Goal: Task Accomplishment & Management: Manage account settings

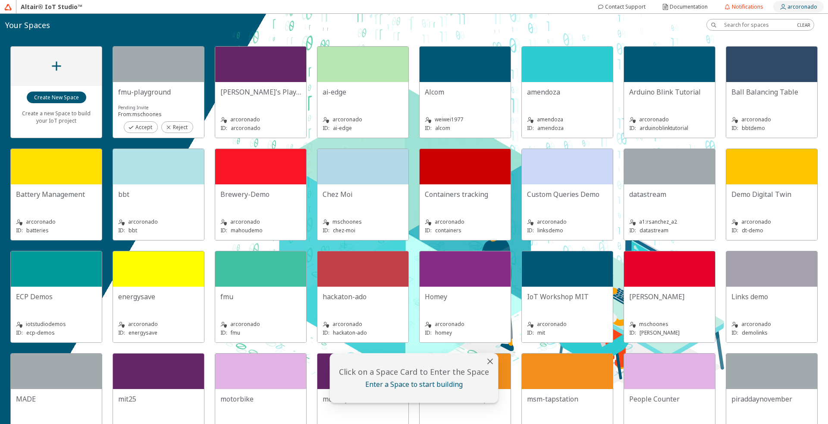
click at [0, 0] on slot "arcoronado" at bounding box center [0, 0] width 0 height 0
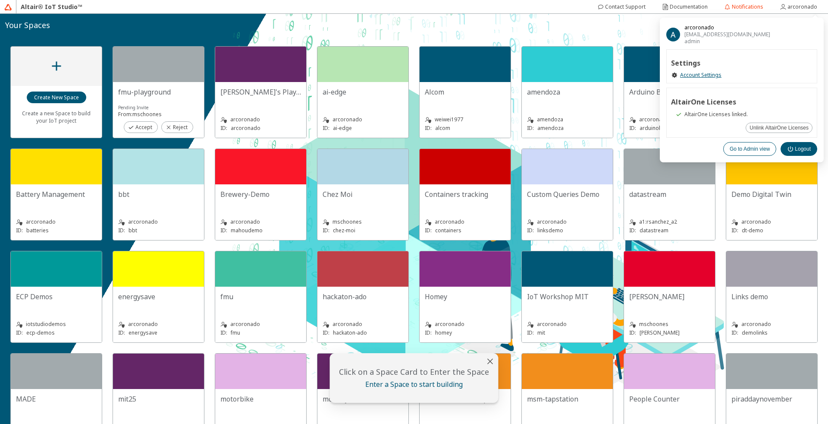
click at [0, 0] on slot "Go to Admin view" at bounding box center [0, 0] width 0 height 0
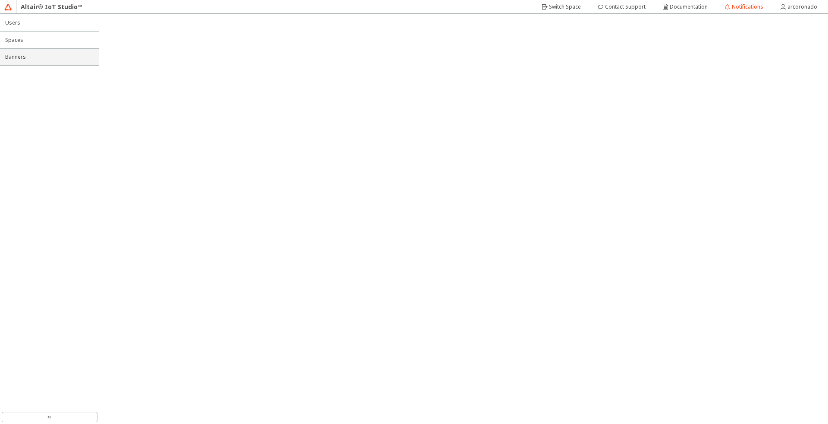
click at [37, 57] on span "Banners" at bounding box center [49, 56] width 88 height 7
click at [768, 25] on iron-icon at bounding box center [771, 25] width 8 height 7
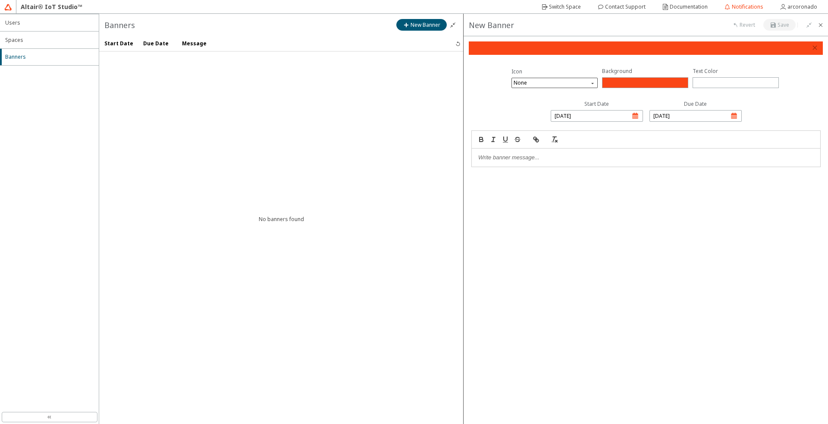
click at [588, 82] on span "None" at bounding box center [556, 83] width 84 height 10
click at [552, 173] on div "Warning Circle Outline" at bounding box center [547, 172] width 63 height 7
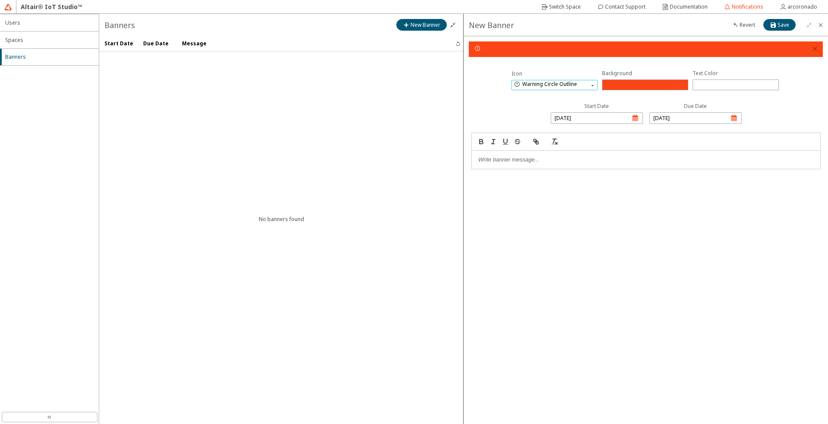
click at [634, 117] on div "button" at bounding box center [597, 115] width 92 height 26
select select "8"
click at [577, 172] on button "2" at bounding box center [577, 170] width 14 height 14
click at [731, 118] on div "button" at bounding box center [695, 115] width 92 height 26
select select "8"
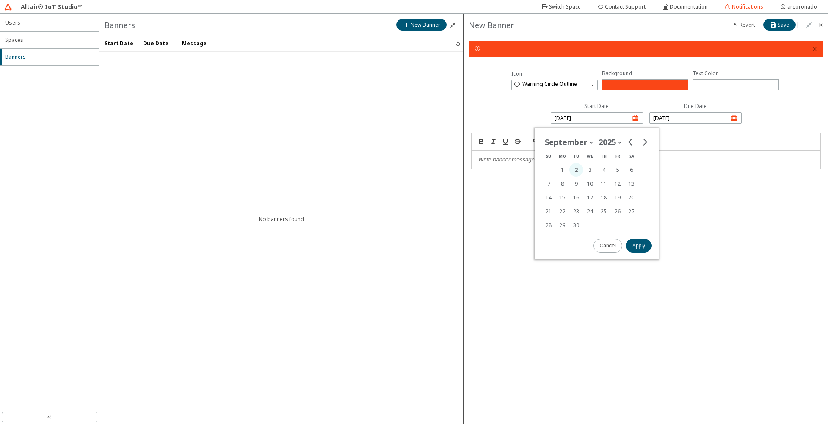
select select "8"
click at [555, 266] on div "Icon Warning Circle Outline Background #fa4616 #FA4616 Text Color #ffffff #FFFF…" at bounding box center [646, 229] width 364 height 387
click at [627, 247] on paper-button "Apply" at bounding box center [639, 245] width 26 height 14
select select "8"
click at [658, 184] on button "8" at bounding box center [662, 183] width 14 height 14
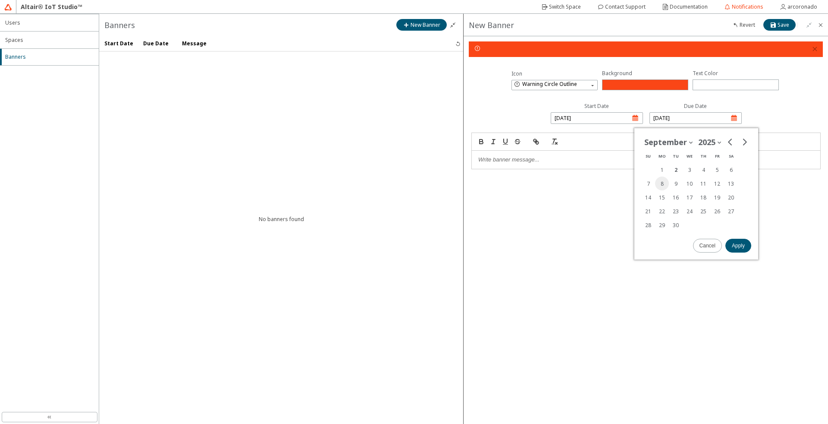
type input "2025-09-08"
click at [737, 241] on paper-button "Apply" at bounding box center [738, 245] width 26 height 14
click at [609, 149] on div at bounding box center [645, 141] width 349 height 18
click at [609, 156] on p at bounding box center [646, 160] width 336 height 8
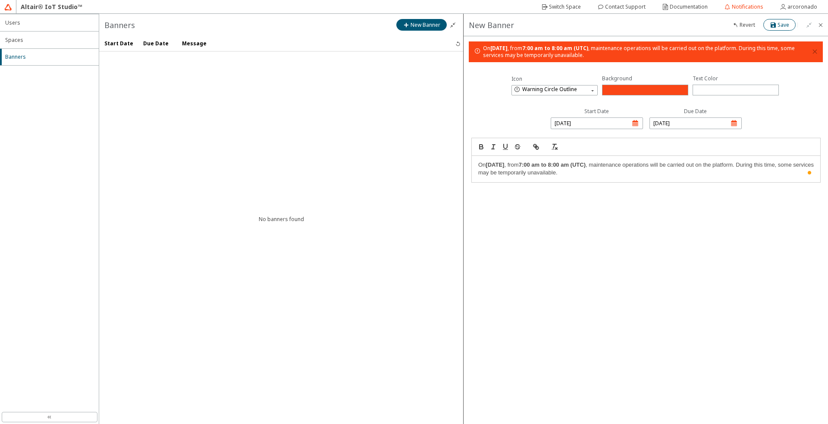
click at [0, 0] on slot "Save" at bounding box center [0, 0] width 0 height 0
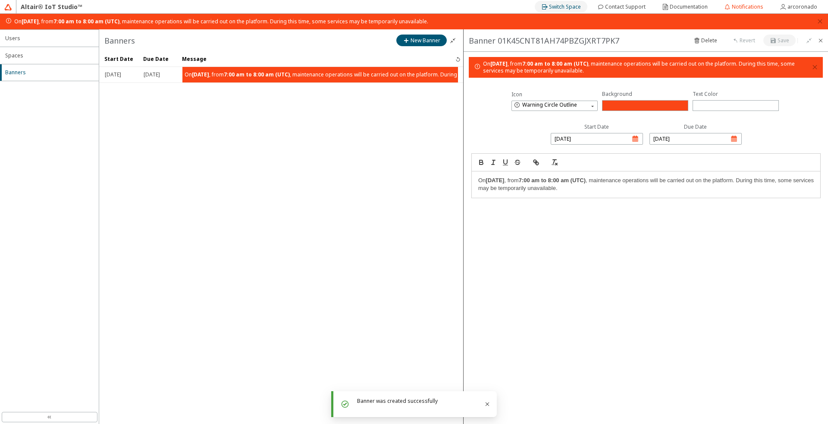
click at [0, 0] on slot "Switch Space" at bounding box center [0, 0] width 0 height 0
